Goal: Information Seeking & Learning: Learn about a topic

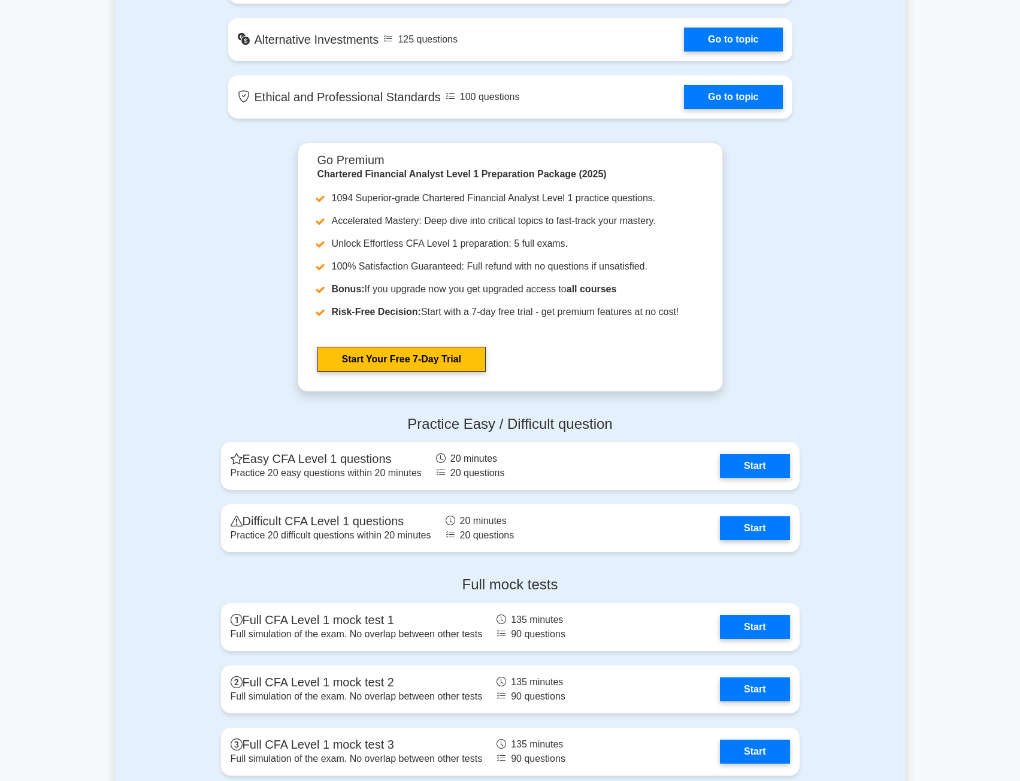
scroll to position [1198, 0]
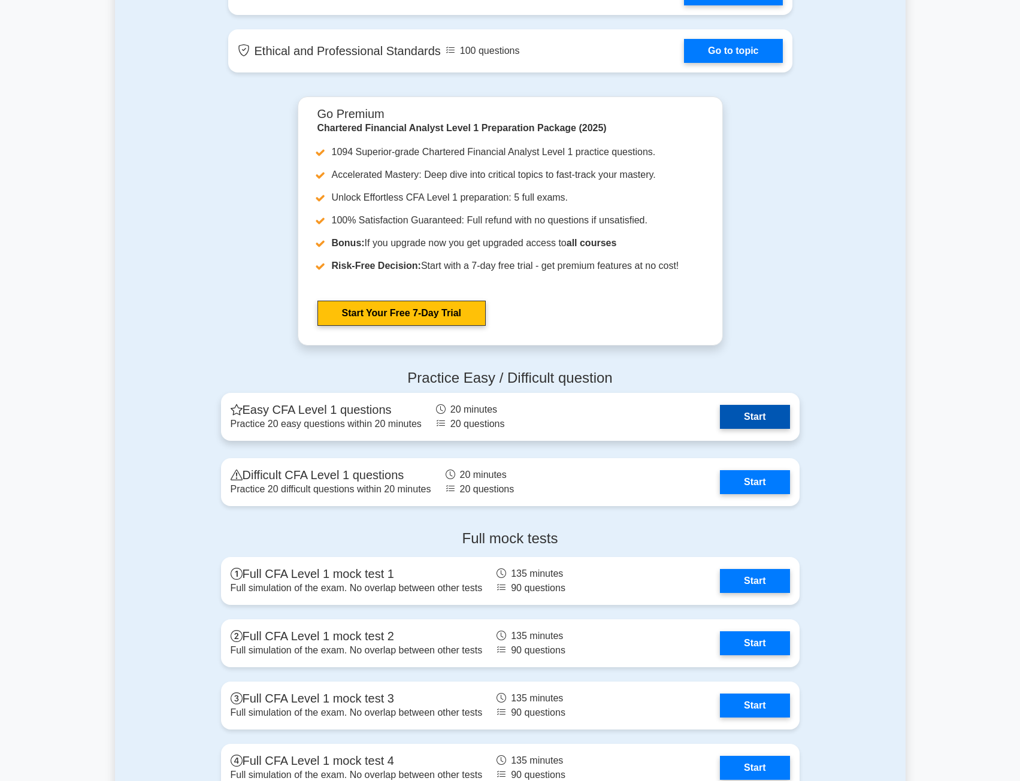
click at [743, 414] on link "Start" at bounding box center [754, 417] width 69 height 24
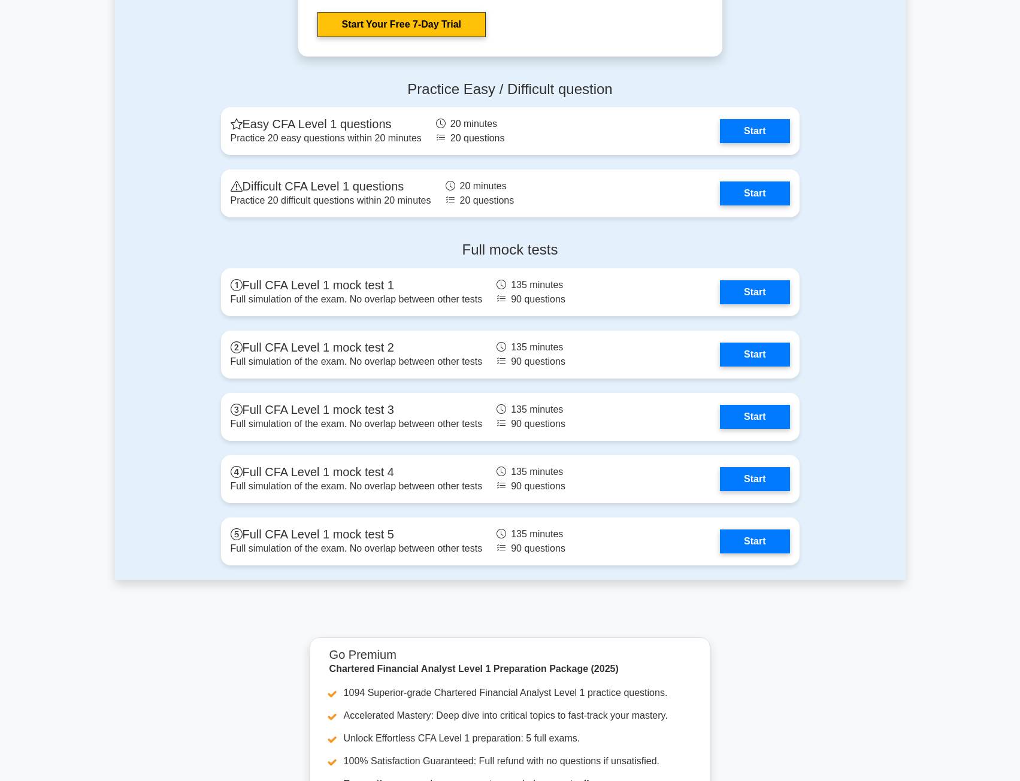
scroll to position [1497, 0]
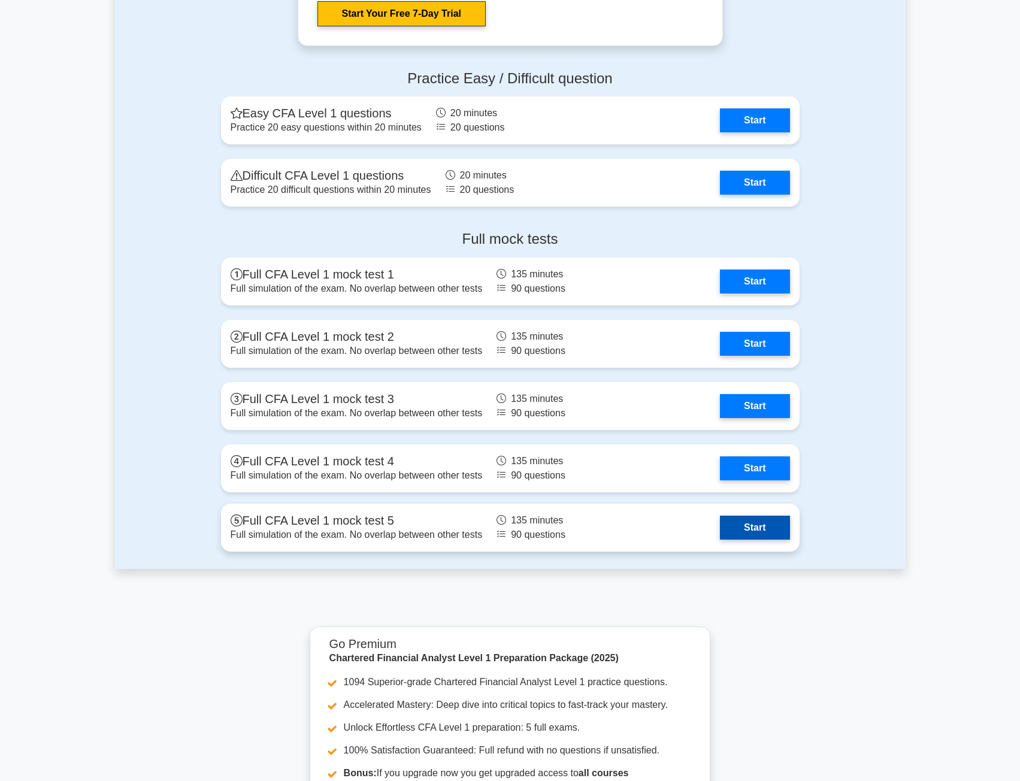
click at [758, 521] on link "Start" at bounding box center [754, 528] width 69 height 24
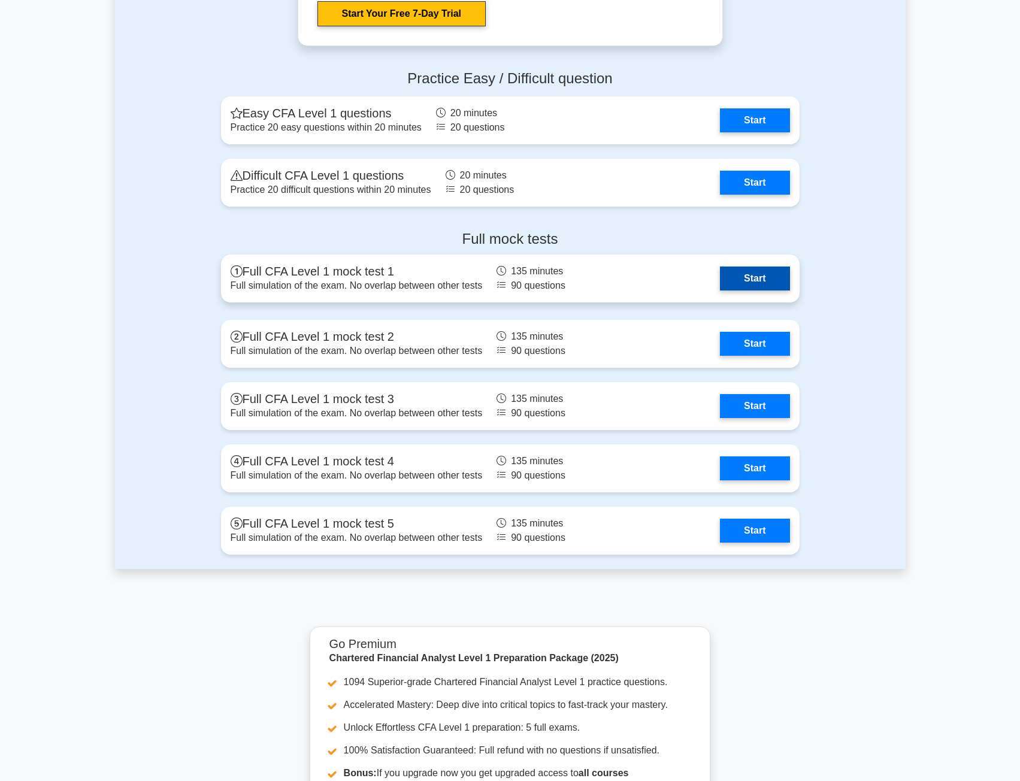
click at [753, 280] on link "Start" at bounding box center [754, 278] width 69 height 24
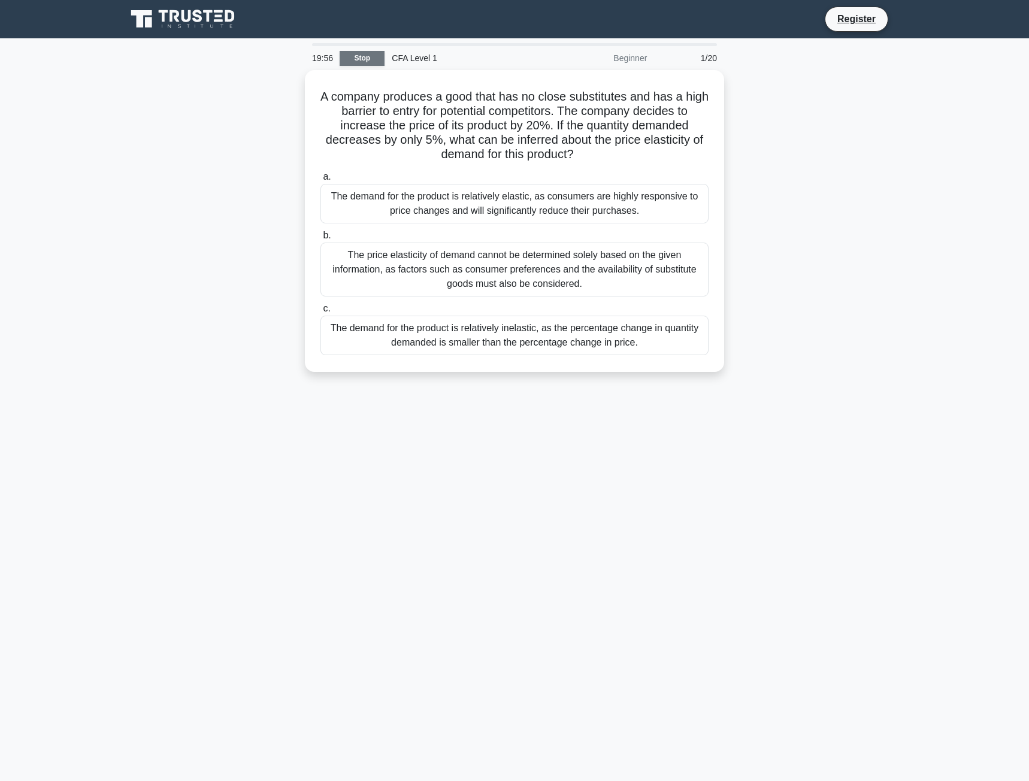
click at [375, 62] on link "Stop" at bounding box center [362, 58] width 45 height 15
